Goal: Navigation & Orientation: Find specific page/section

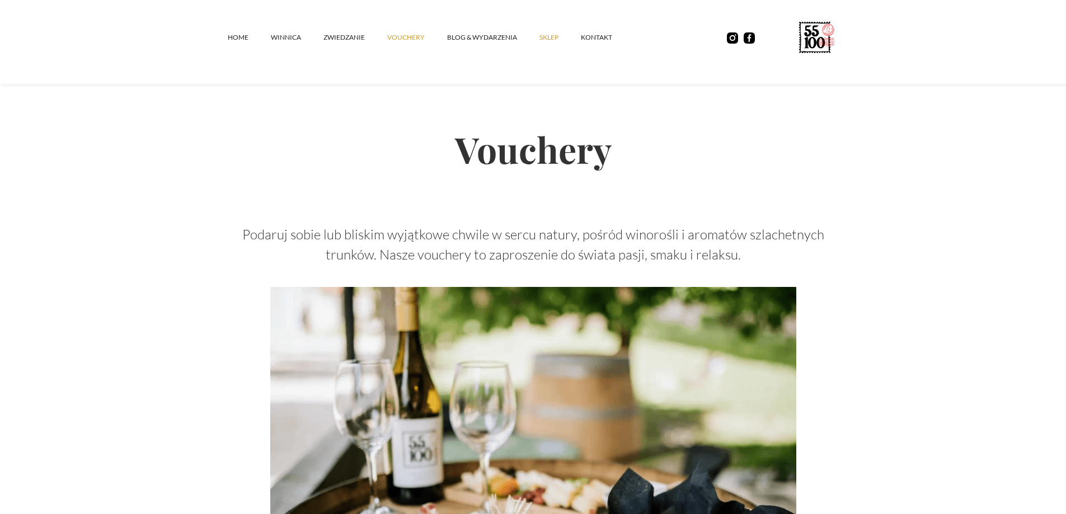
click at [552, 41] on link "SKLEP" at bounding box center [559, 38] width 41 height 34
